Goal: Find contact information

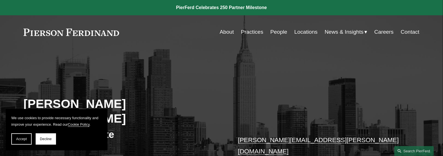
drag, startPoint x: 23, startPoint y: 138, endPoint x: 32, endPoint y: 131, distance: 11.1
click at [23, 138] on span "Accept" at bounding box center [21, 139] width 11 height 4
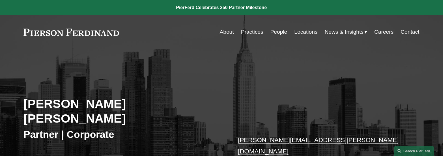
click at [307, 31] on link "Locations" at bounding box center [305, 32] width 23 height 11
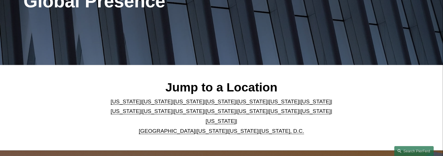
scroll to position [113, 0]
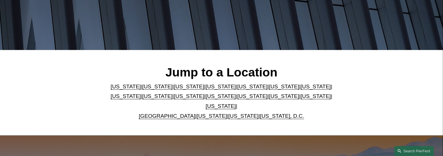
click at [236, 103] on link "[US_STATE]" at bounding box center [220, 106] width 30 height 6
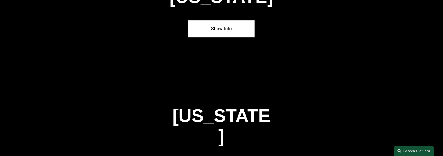
scroll to position [1911, 0]
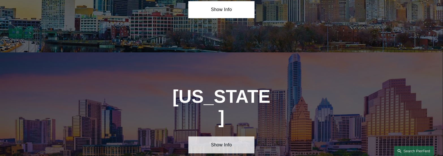
click at [211, 136] on link "Show Info" at bounding box center [221, 144] width 66 height 17
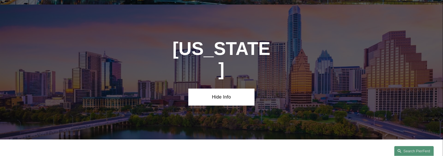
scroll to position [1995, 0]
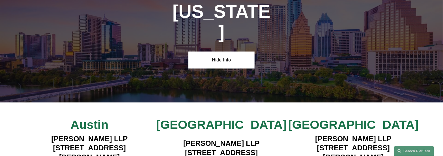
click at [97, 10] on div "[US_STATE] Hide Info" at bounding box center [221, 35] width 443 height 135
